Goal: Information Seeking & Learning: Learn about a topic

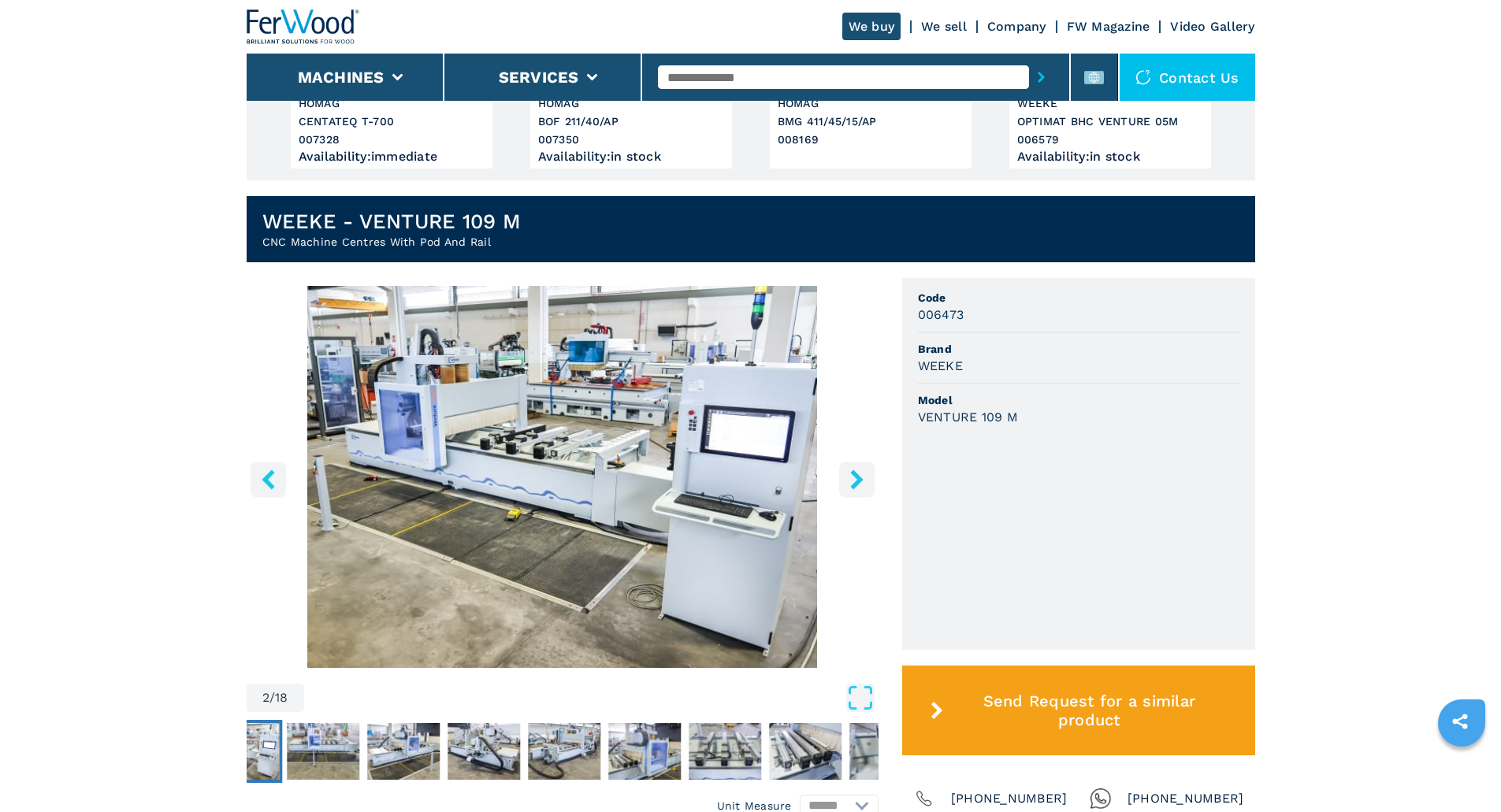
click at [855, 463] on button "right-button" at bounding box center [857, 479] width 35 height 35
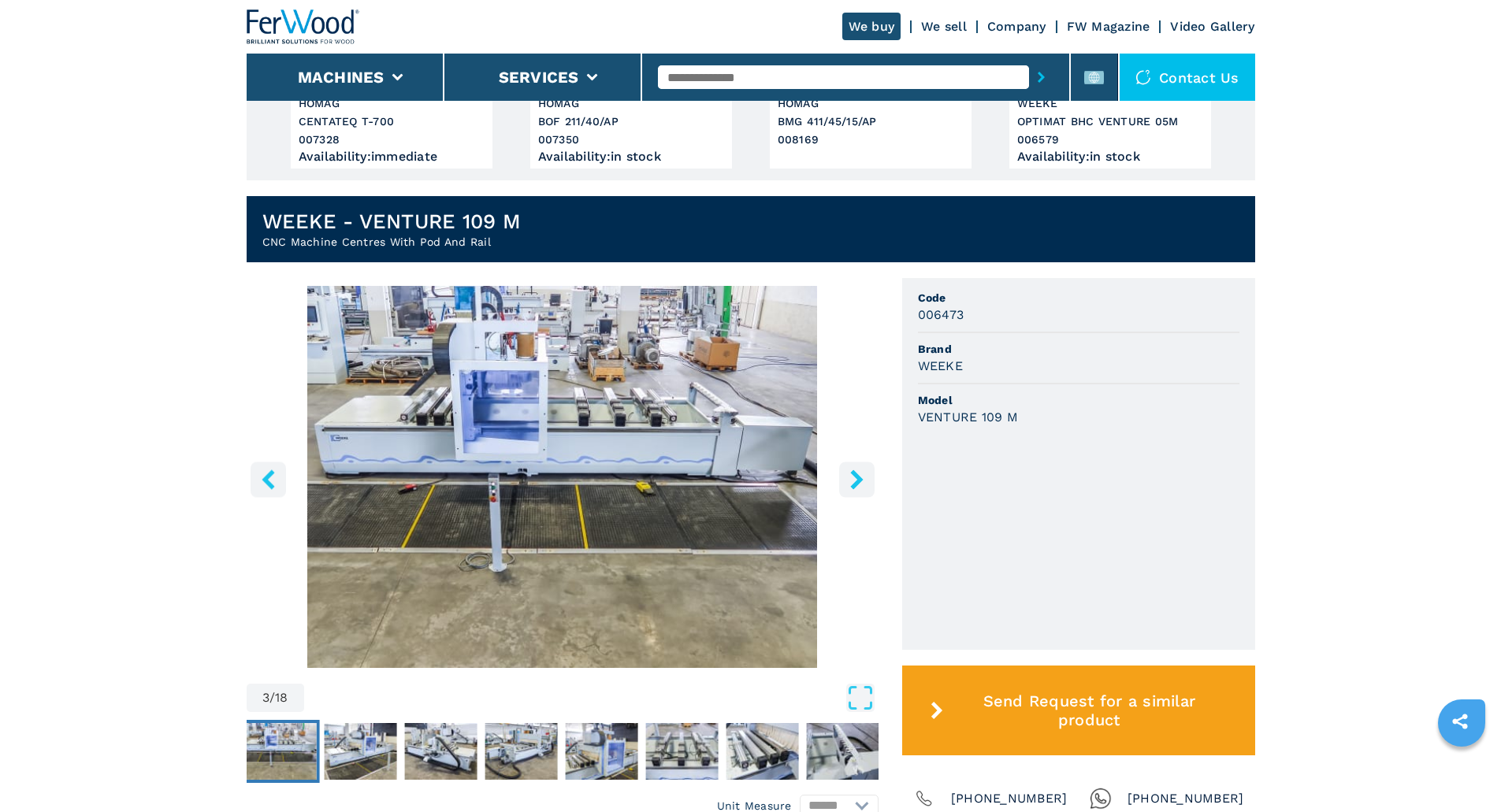
click at [856, 474] on icon "right-button" at bounding box center [857, 479] width 13 height 20
click at [856, 483] on icon "right-button" at bounding box center [857, 479] width 13 height 20
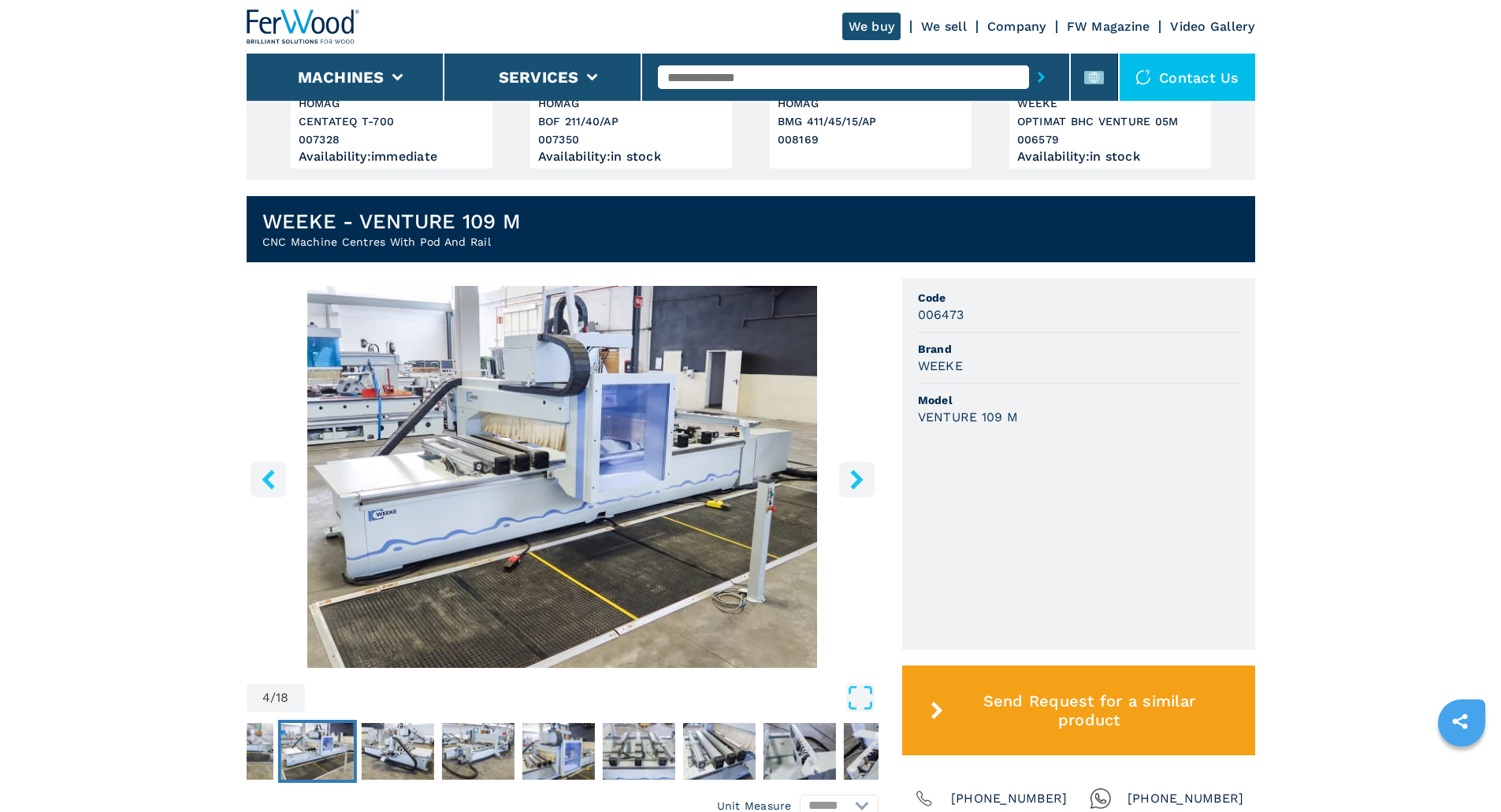
click at [856, 483] on icon "right-button" at bounding box center [857, 479] width 13 height 20
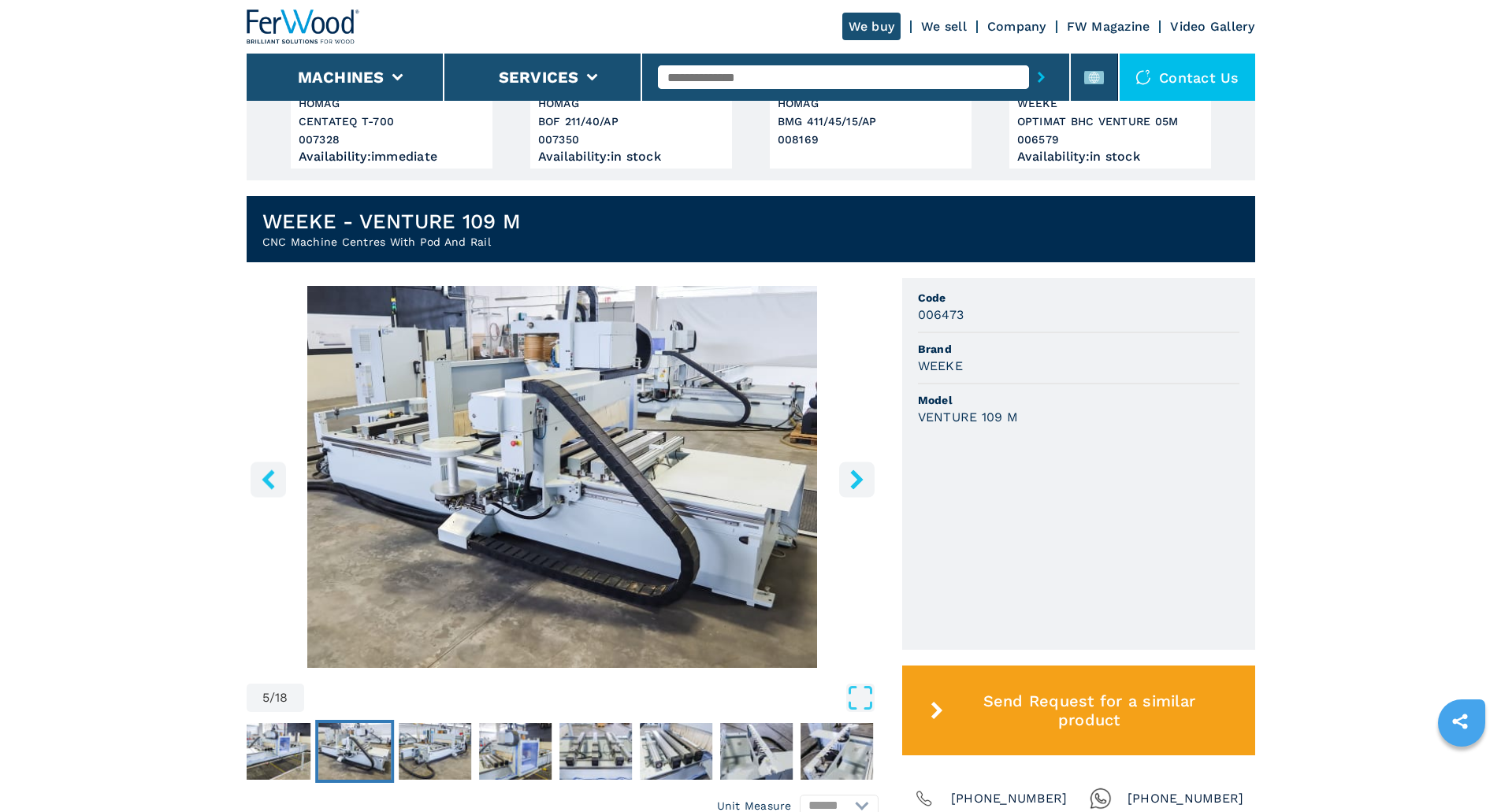
click at [856, 483] on icon "right-button" at bounding box center [857, 479] width 13 height 20
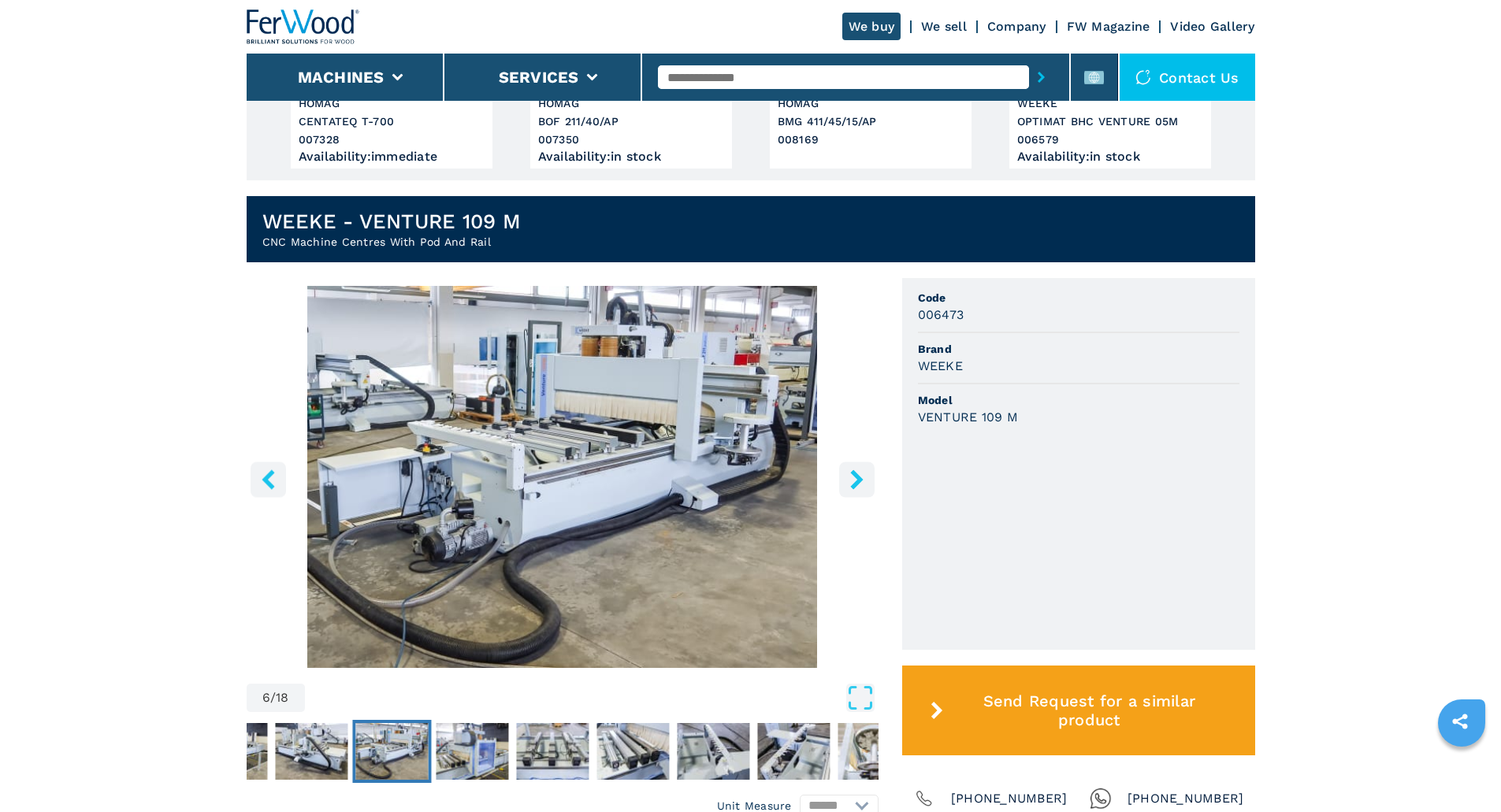
click at [856, 483] on icon "right-button" at bounding box center [857, 479] width 13 height 20
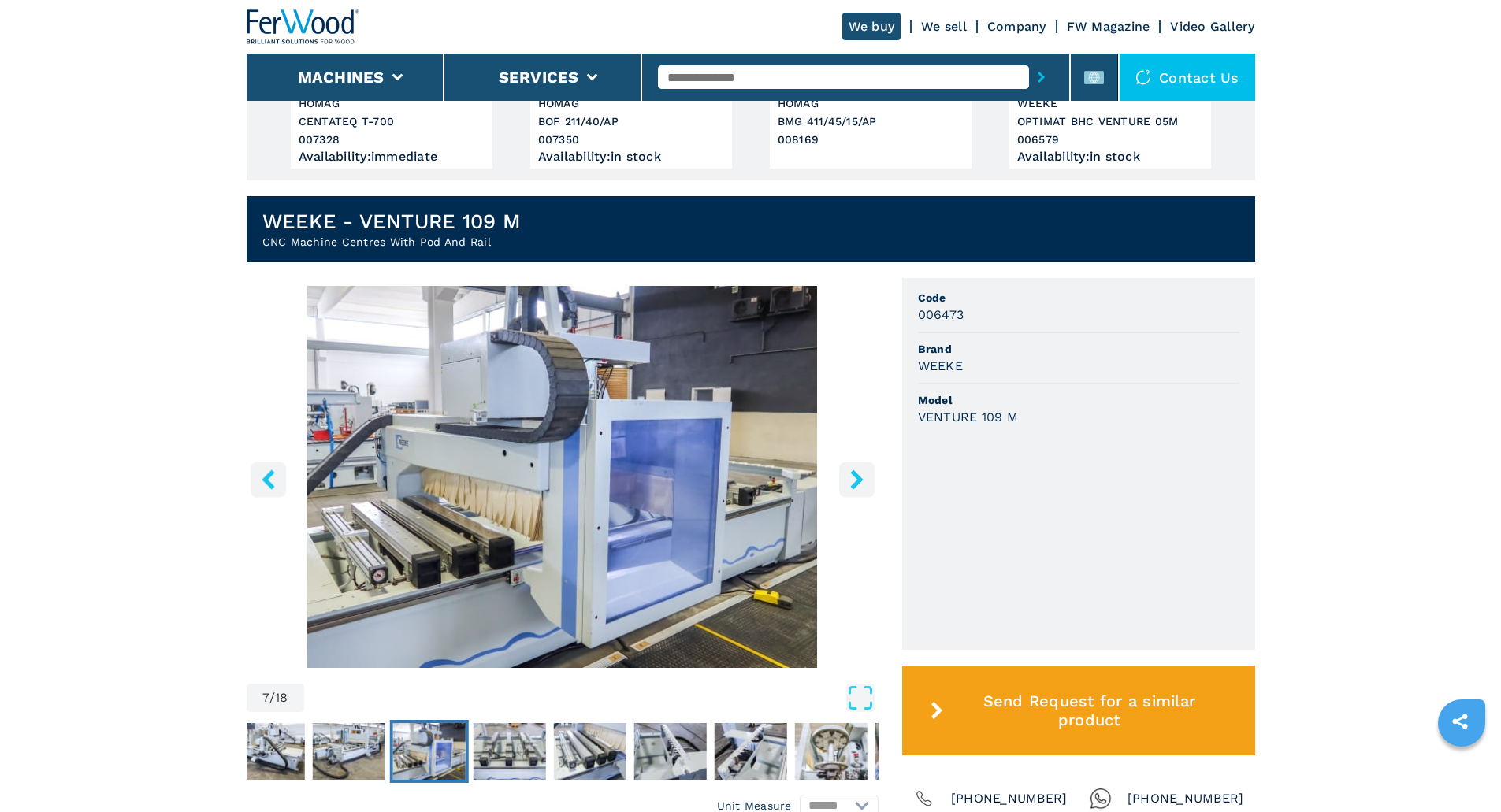
click at [856, 483] on icon "right-button" at bounding box center [857, 479] width 13 height 20
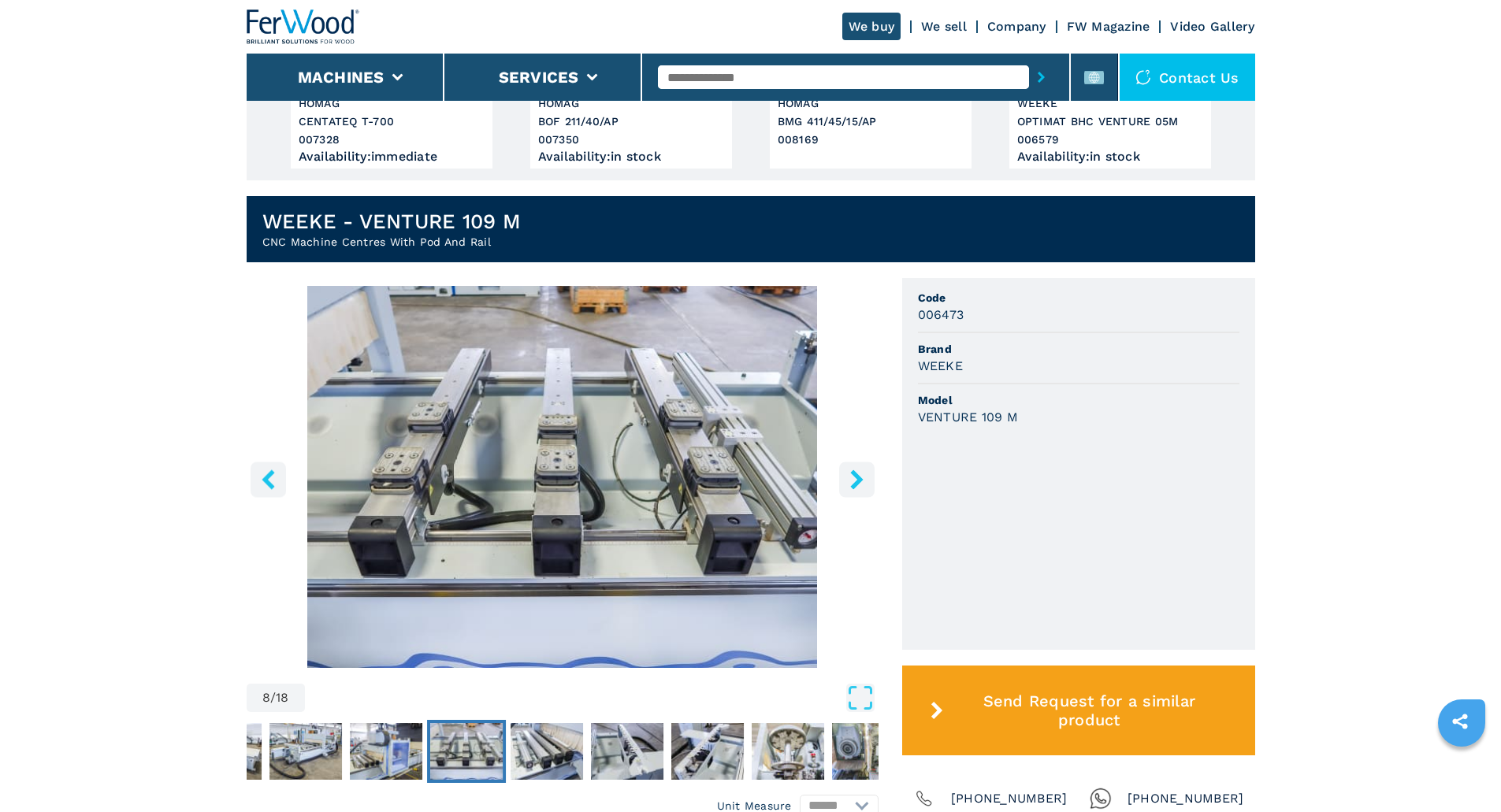
click at [856, 483] on icon "right-button" at bounding box center [857, 479] width 13 height 20
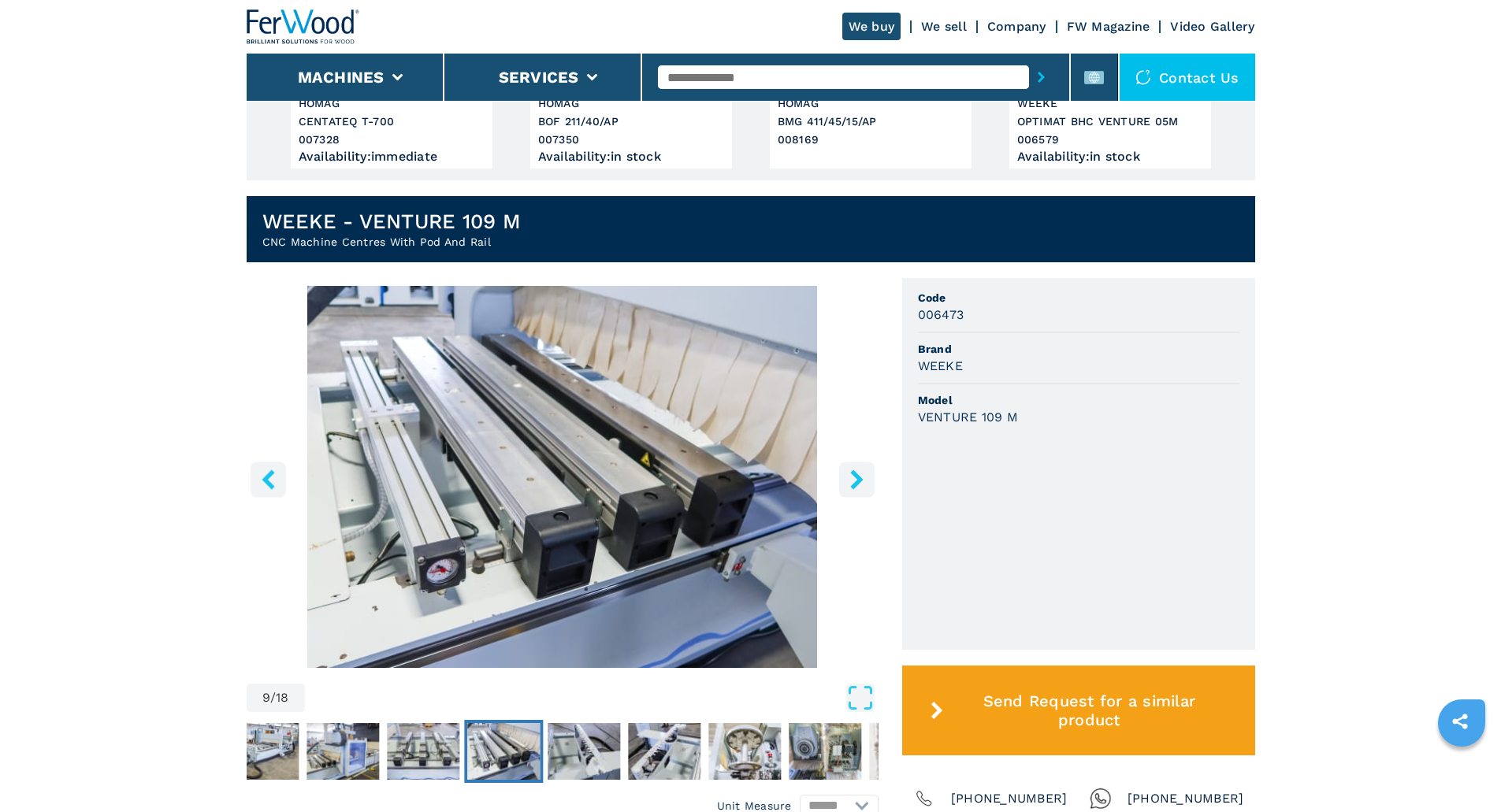
click at [856, 483] on icon "right-button" at bounding box center [857, 479] width 13 height 20
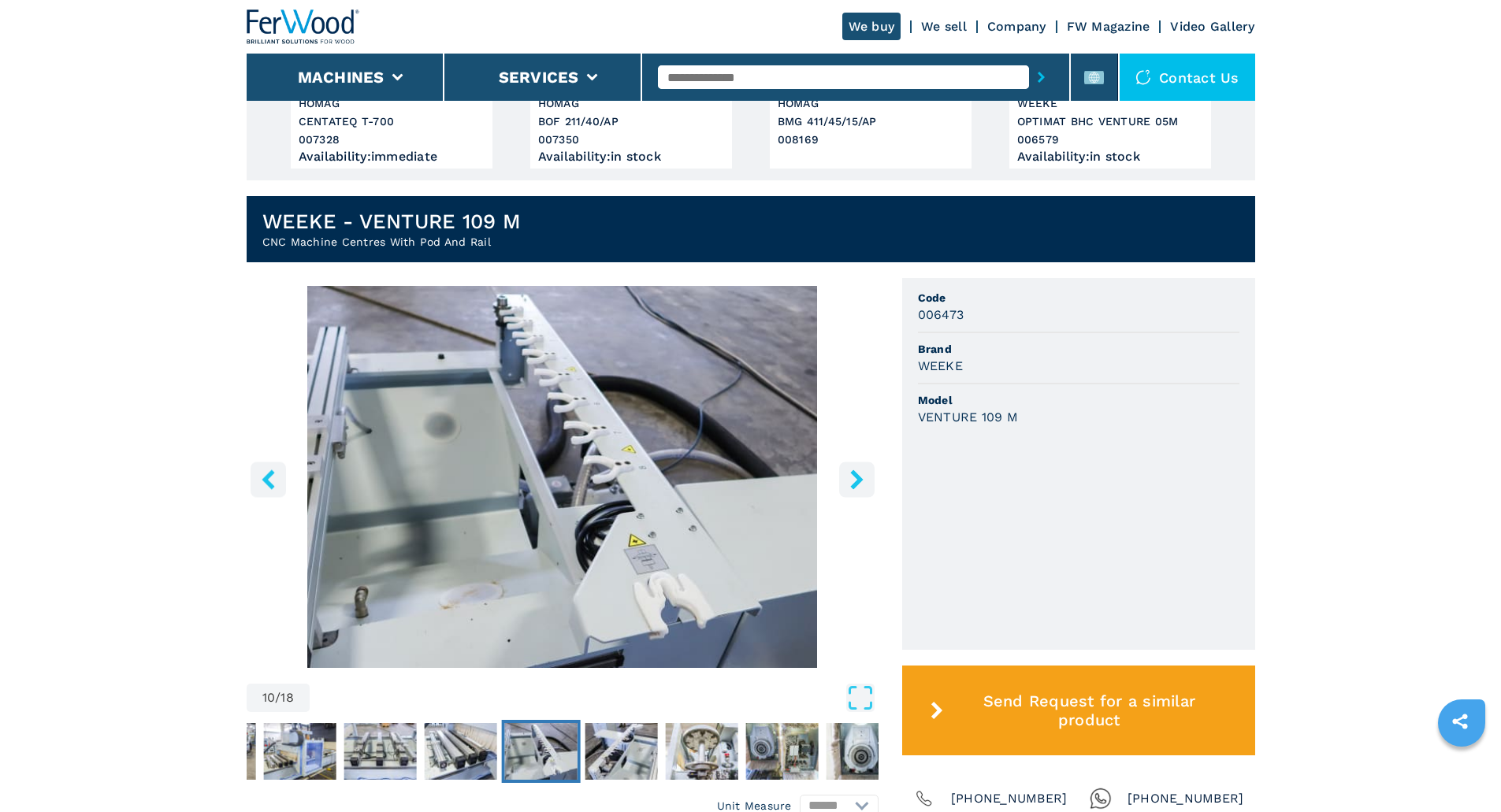
click at [856, 483] on icon "right-button" at bounding box center [857, 479] width 13 height 20
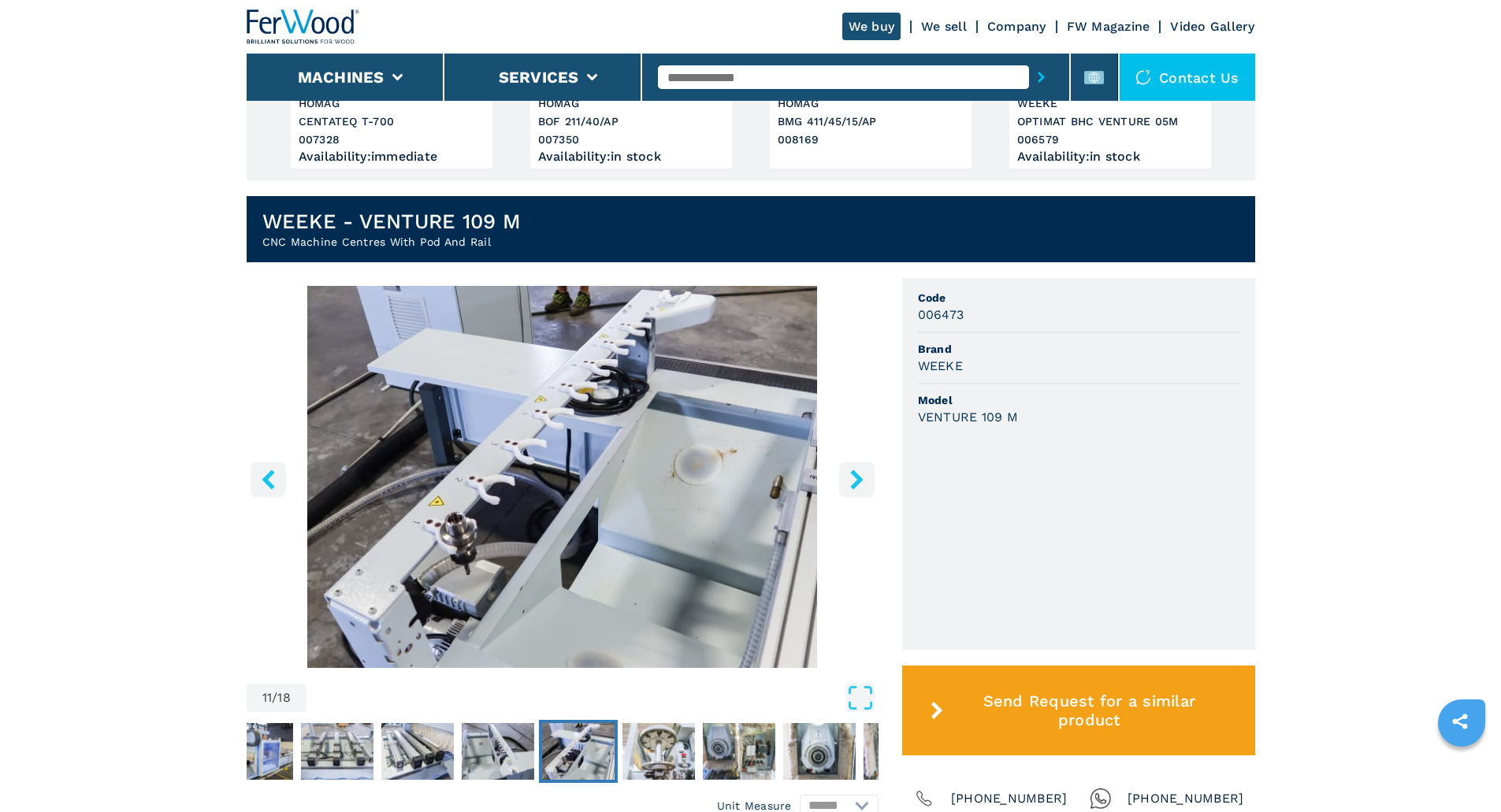
click at [856, 483] on icon "right-button" at bounding box center [857, 479] width 13 height 20
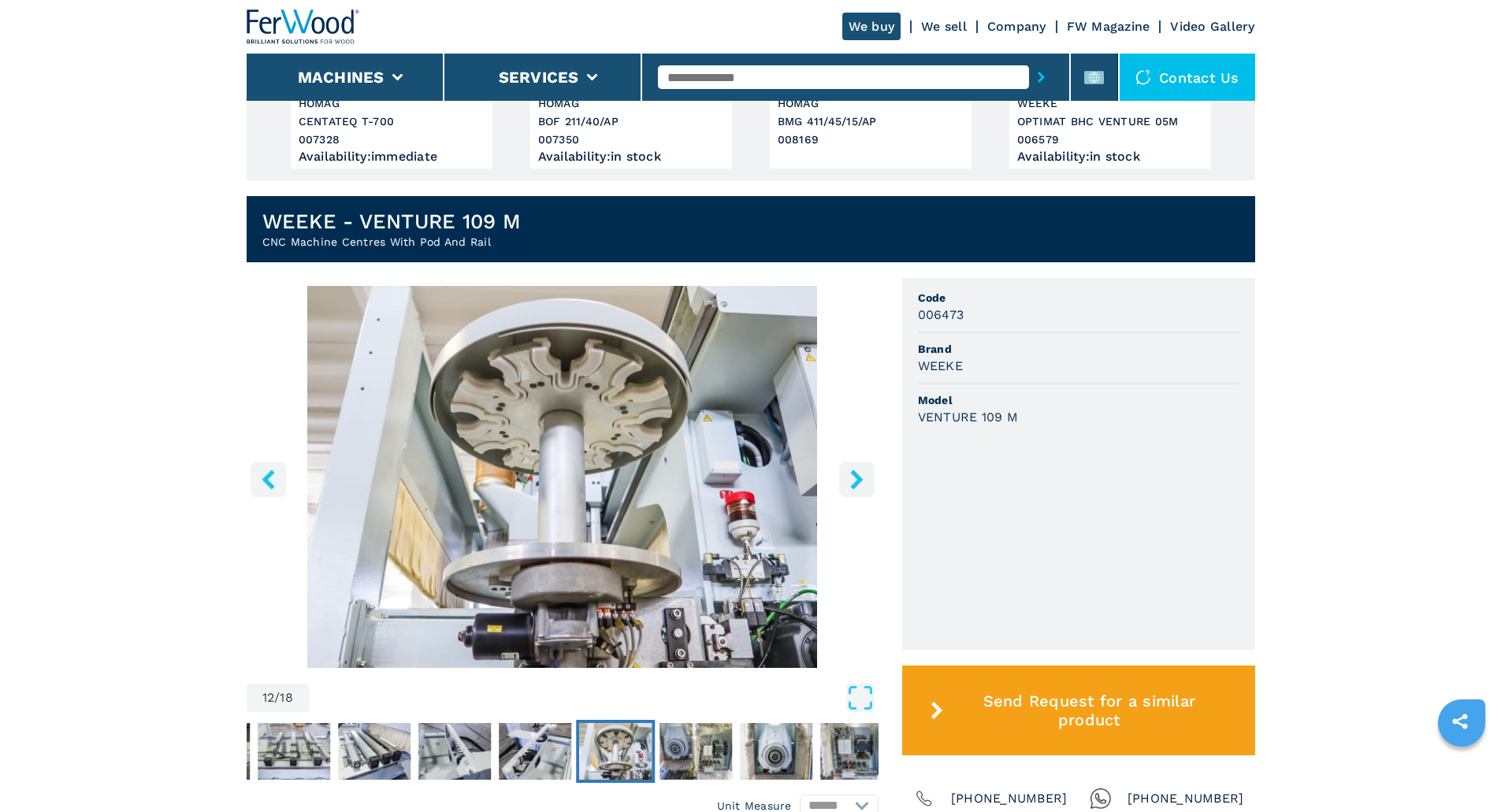
click at [856, 483] on icon "right-button" at bounding box center [857, 479] width 13 height 20
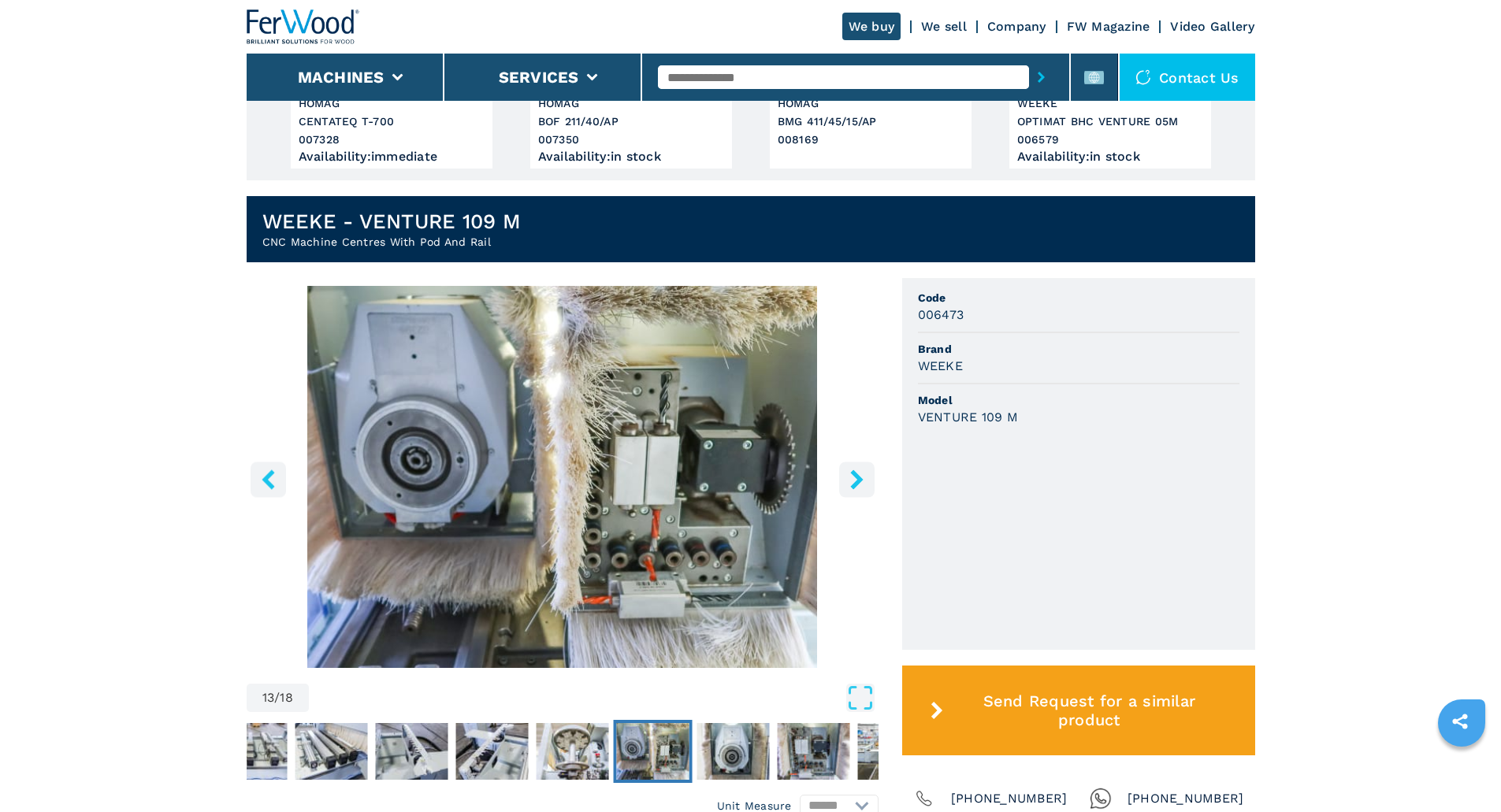
click at [856, 483] on icon "right-button" at bounding box center [857, 479] width 13 height 20
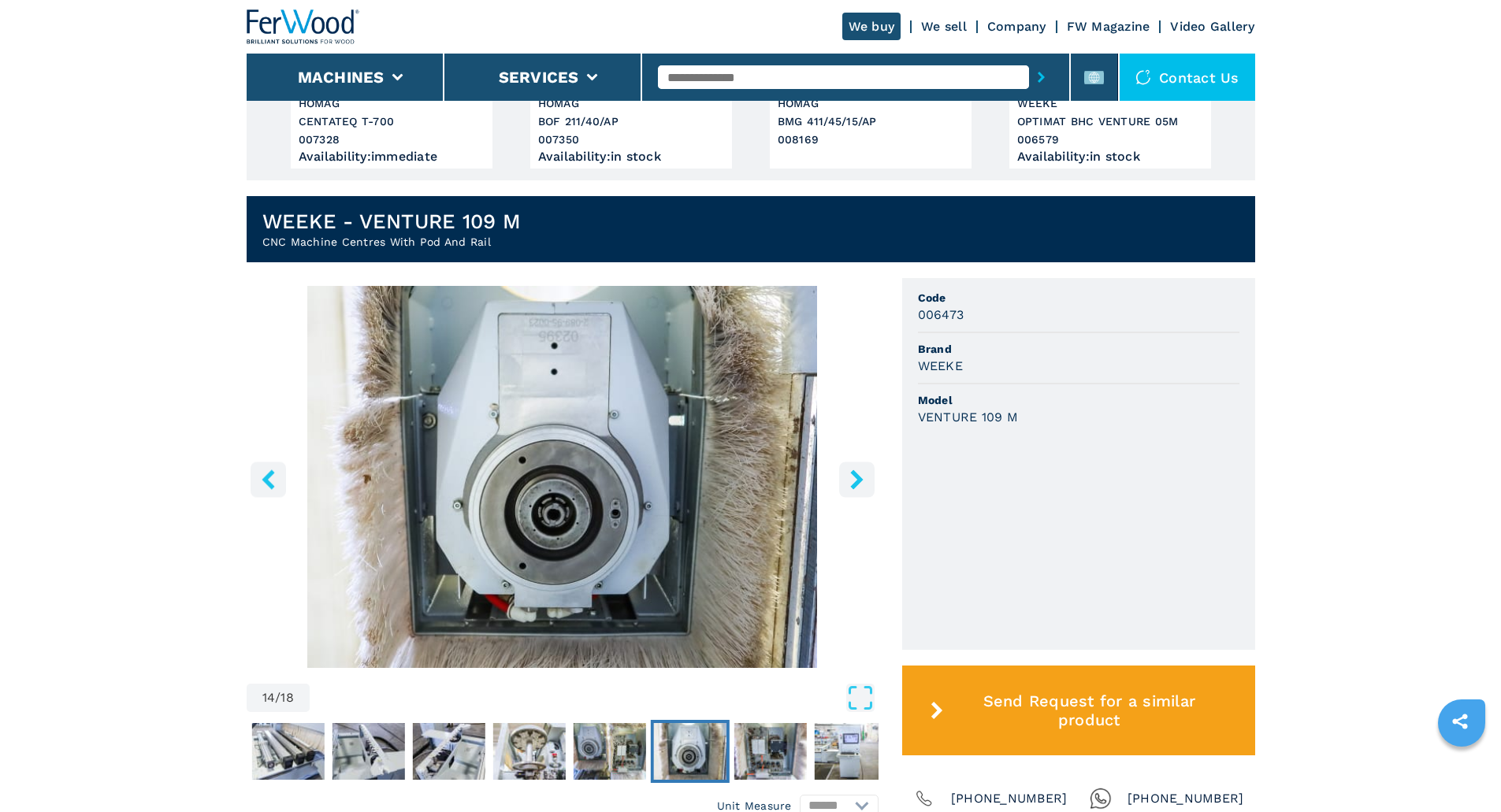
click at [856, 483] on icon "right-button" at bounding box center [857, 479] width 13 height 20
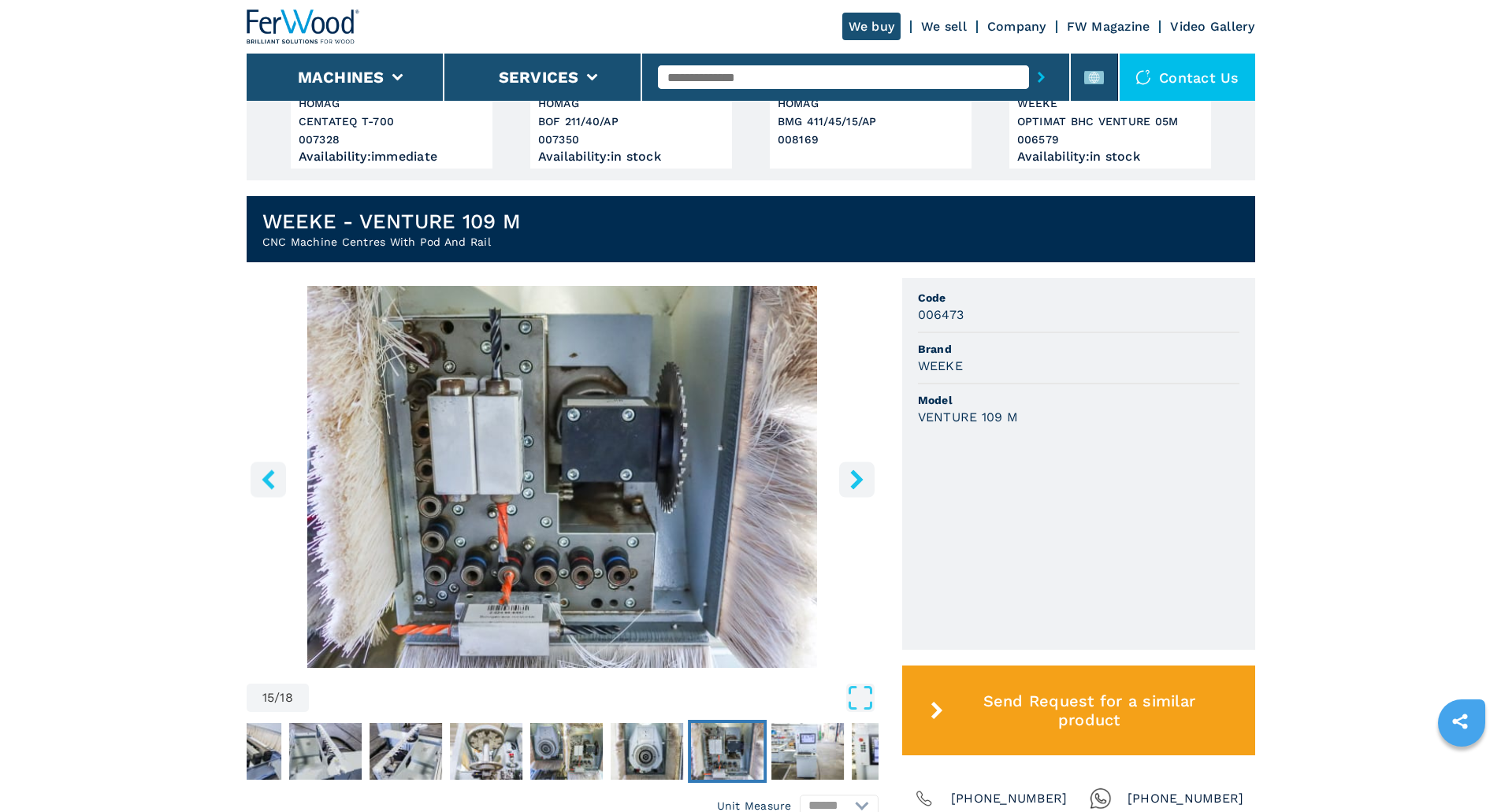
click at [856, 483] on icon "right-button" at bounding box center [857, 479] width 13 height 20
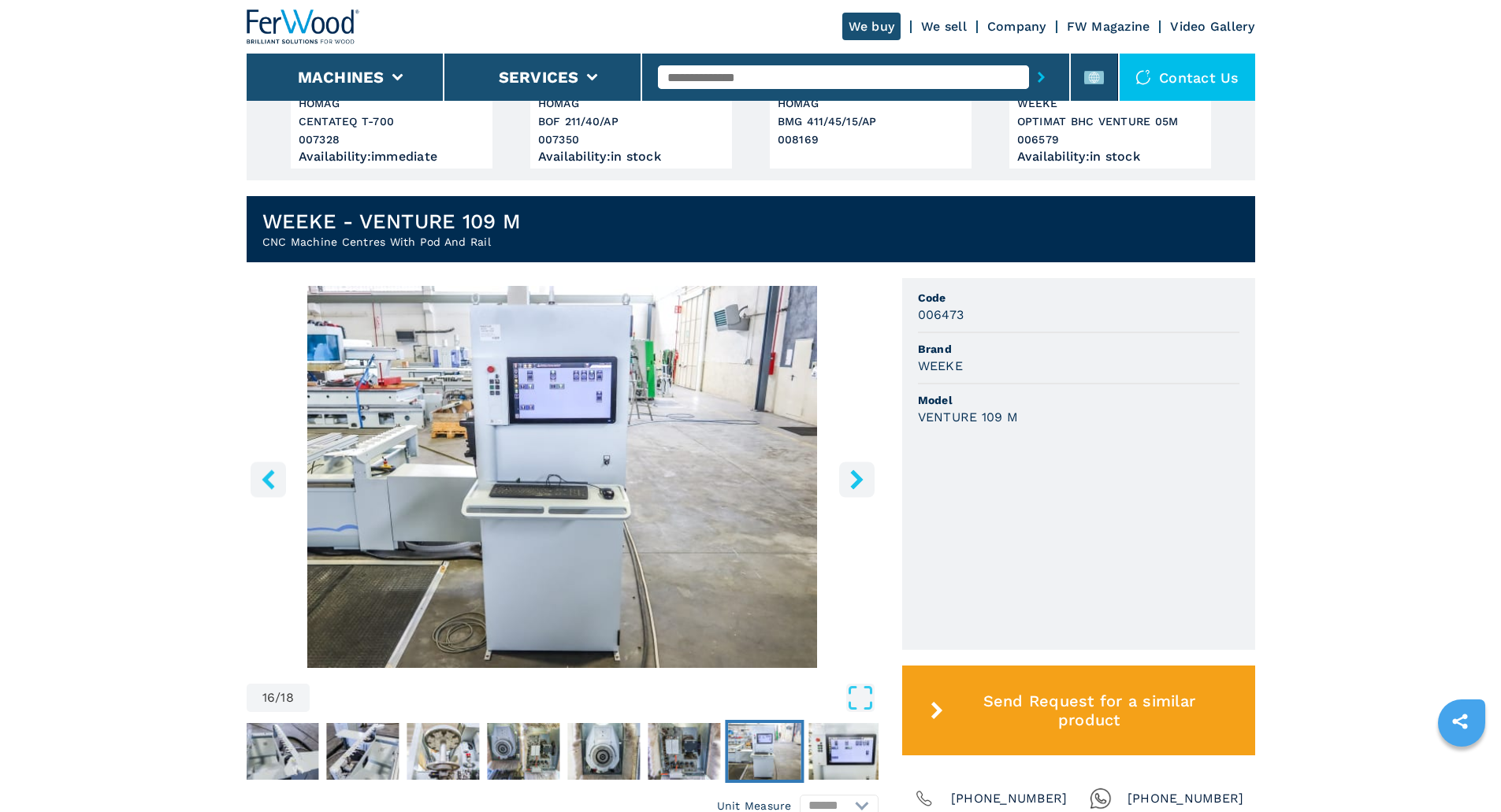
click at [856, 483] on icon "right-button" at bounding box center [857, 479] width 13 height 20
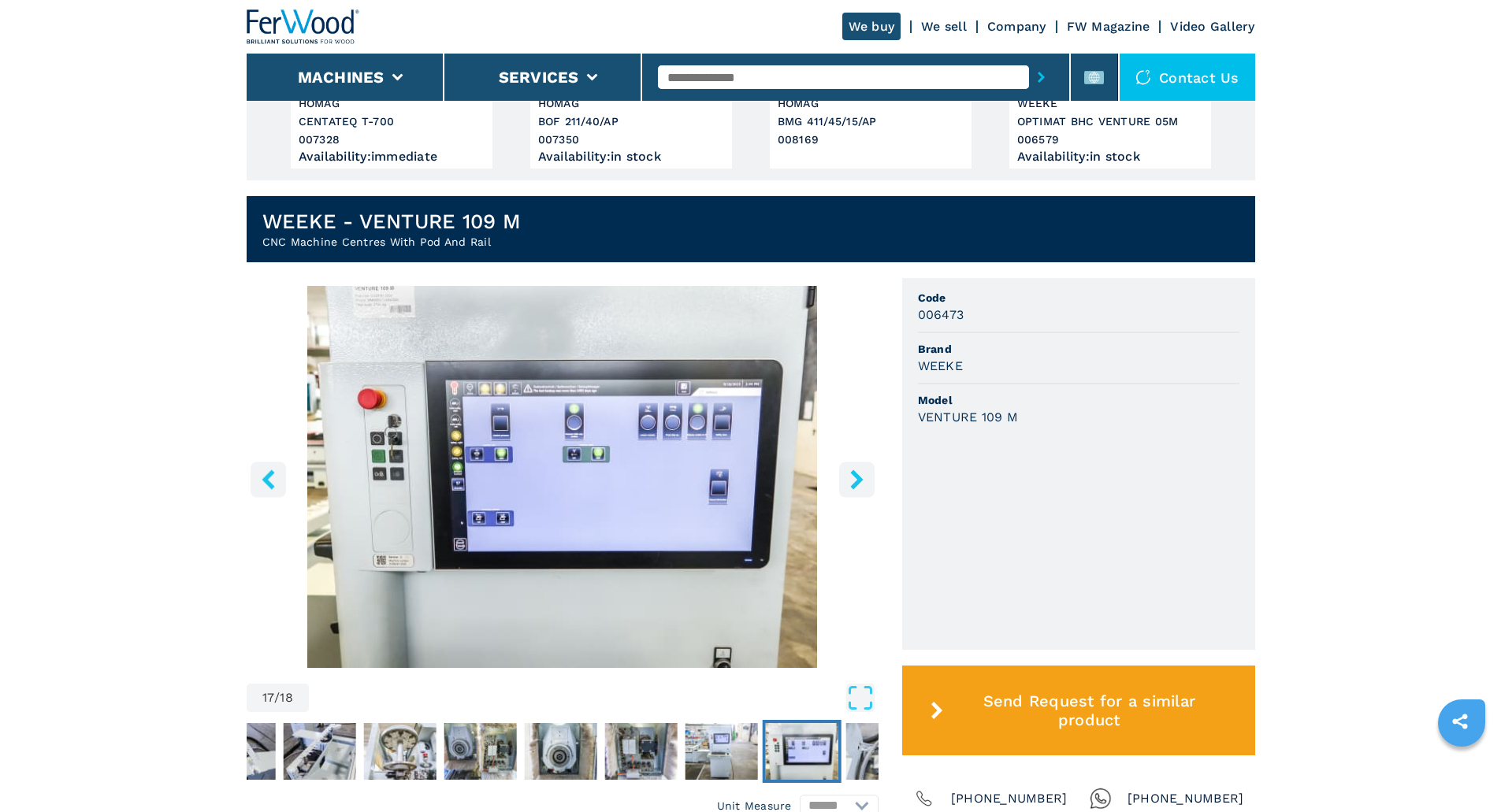
click at [856, 483] on icon "right-button" at bounding box center [857, 479] width 13 height 20
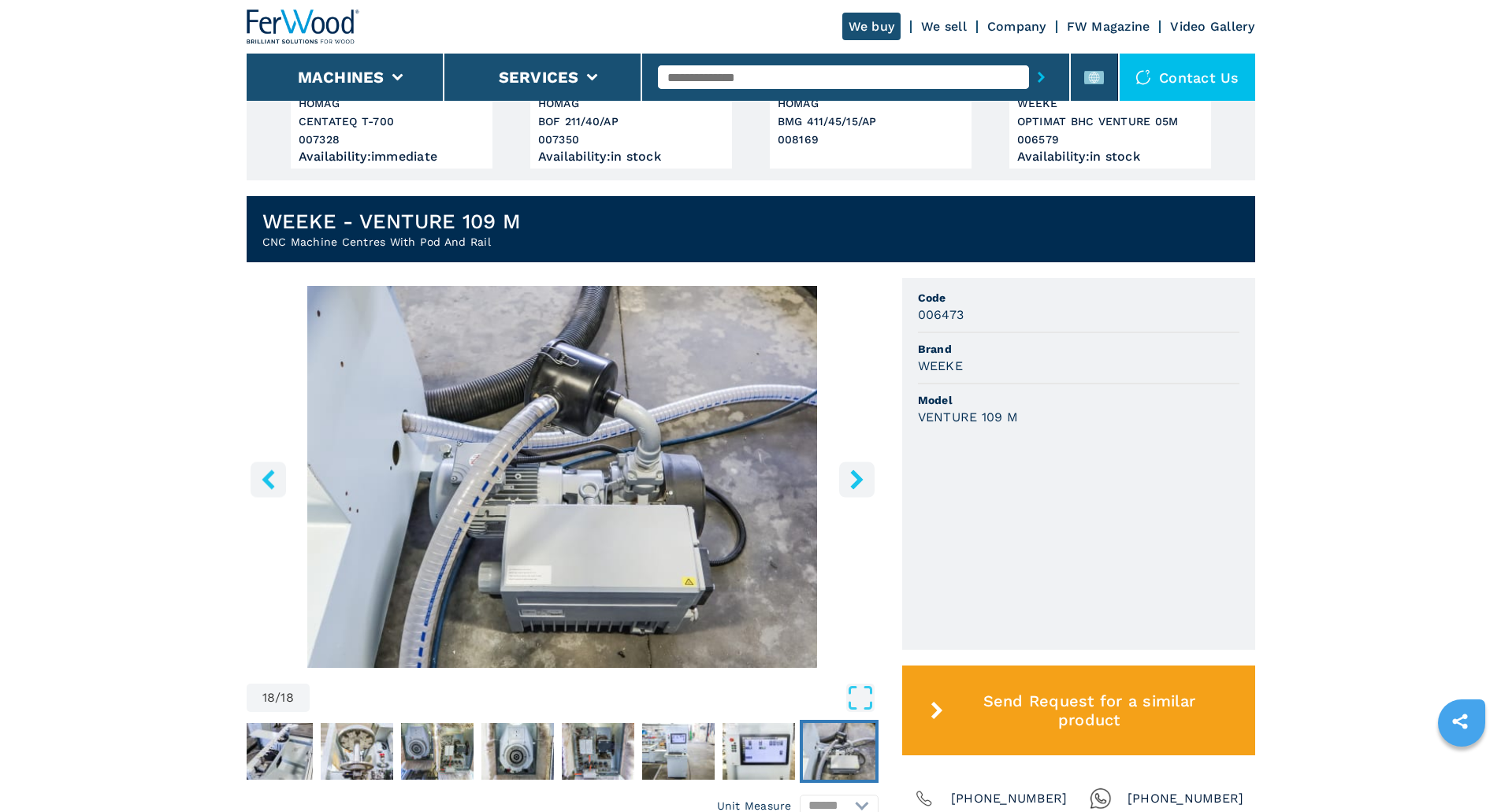
click at [856, 483] on icon "right-button" at bounding box center [857, 479] width 13 height 20
